Goal: Information Seeking & Learning: Learn about a topic

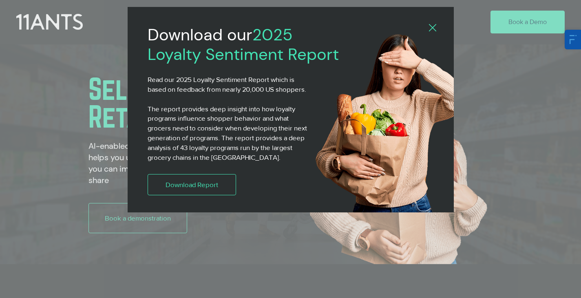
click at [436, 27] on icon "Back to site" at bounding box center [432, 27] width 7 height 7
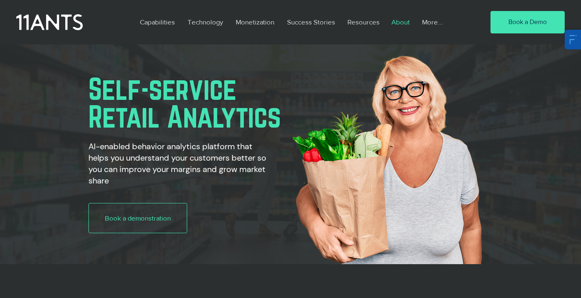
click at [402, 25] on p "About" at bounding box center [400, 22] width 26 height 19
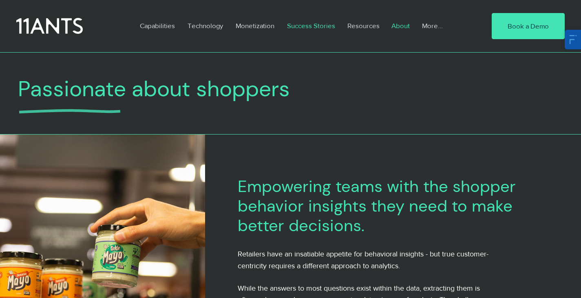
click at [306, 29] on p "Success Stories" at bounding box center [311, 25] width 56 height 19
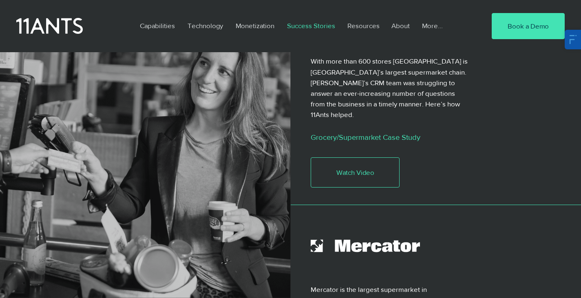
scroll to position [176, 0]
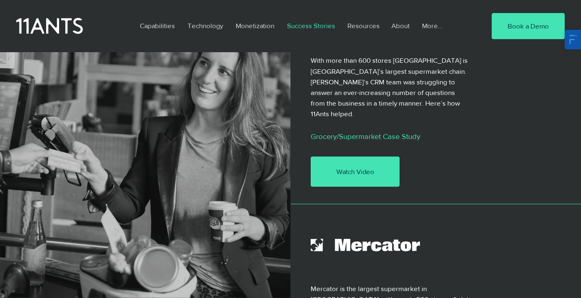
click at [342, 167] on span "Watch Video" at bounding box center [355, 172] width 38 height 10
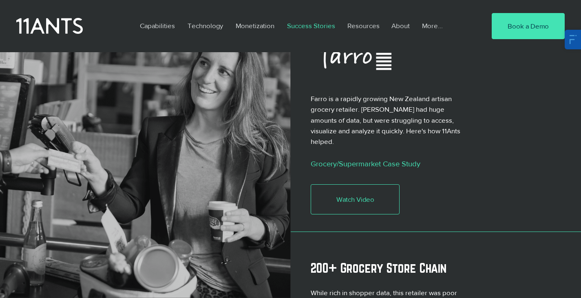
scroll to position [604, 0]
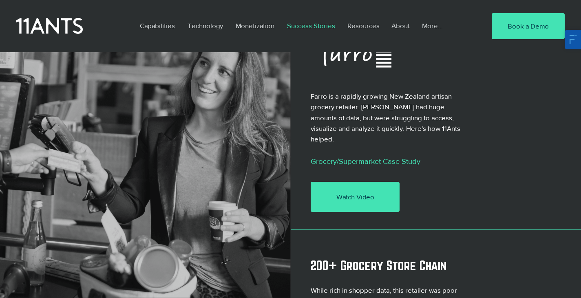
click at [351, 192] on span "Watch Video" at bounding box center [355, 197] width 38 height 10
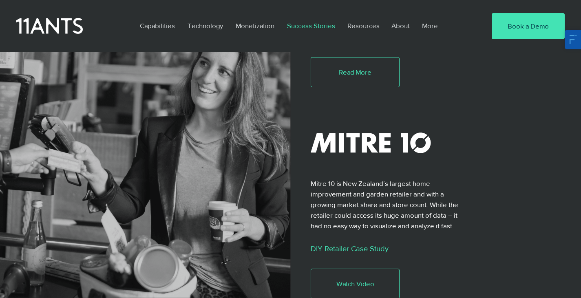
scroll to position [931, 0]
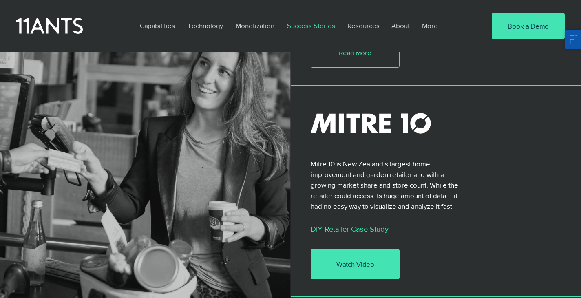
click at [349, 249] on link "Watch Video" at bounding box center [355, 264] width 89 height 30
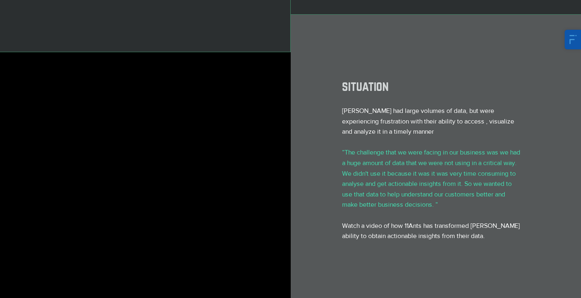
scroll to position [169, 0]
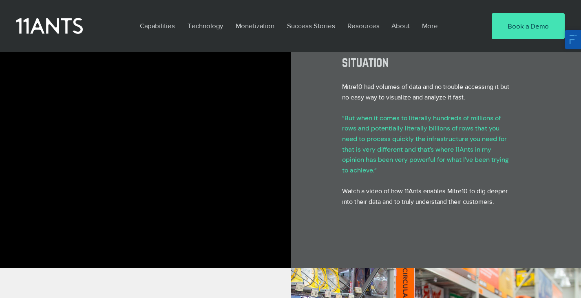
scroll to position [193, 0]
